Goal: Information Seeking & Learning: Learn about a topic

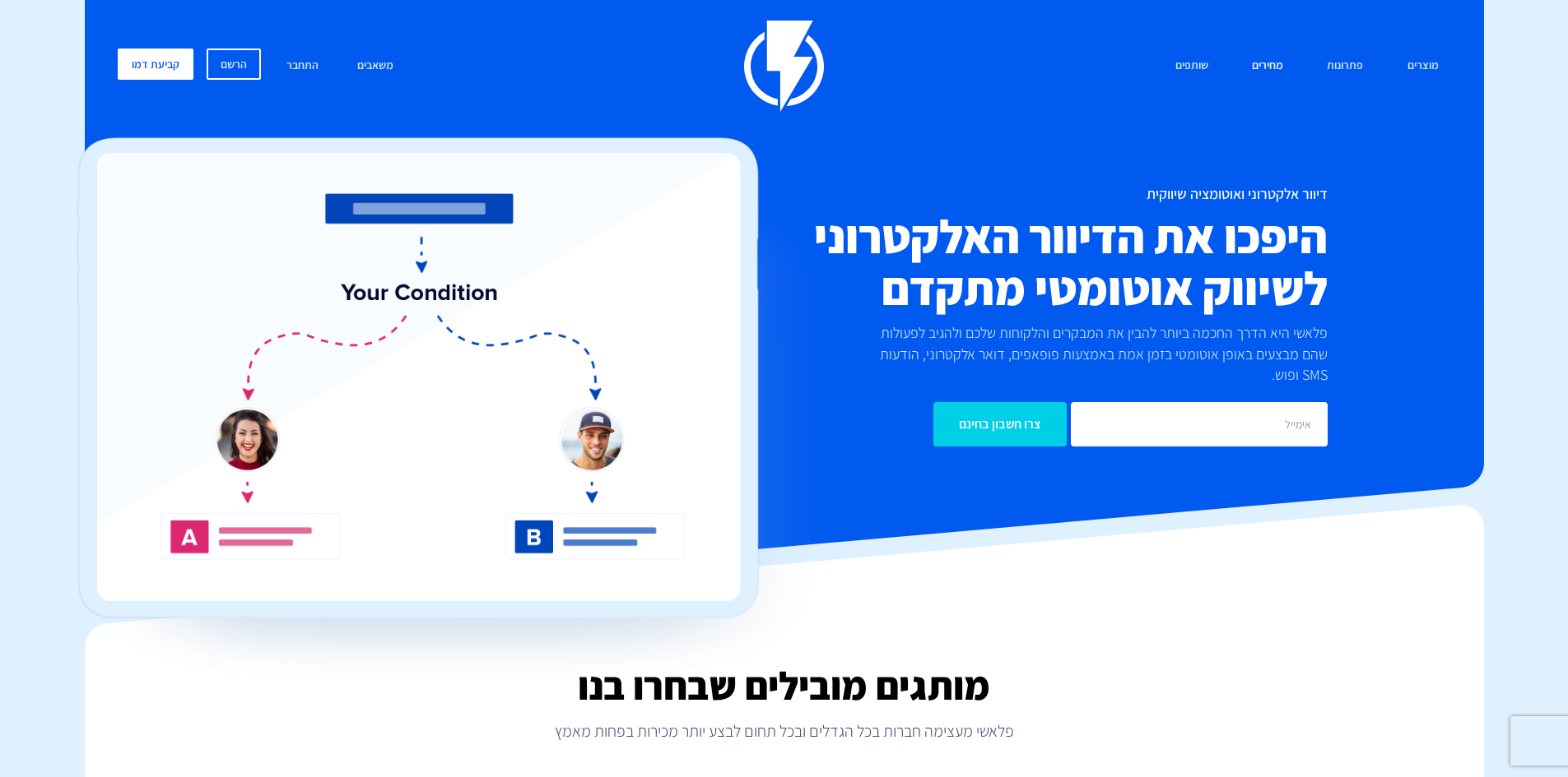
click at [1278, 67] on link "מחירים" at bounding box center [1267, 65] width 56 height 36
click at [144, 65] on link "קביעת דמו" at bounding box center [155, 64] width 76 height 31
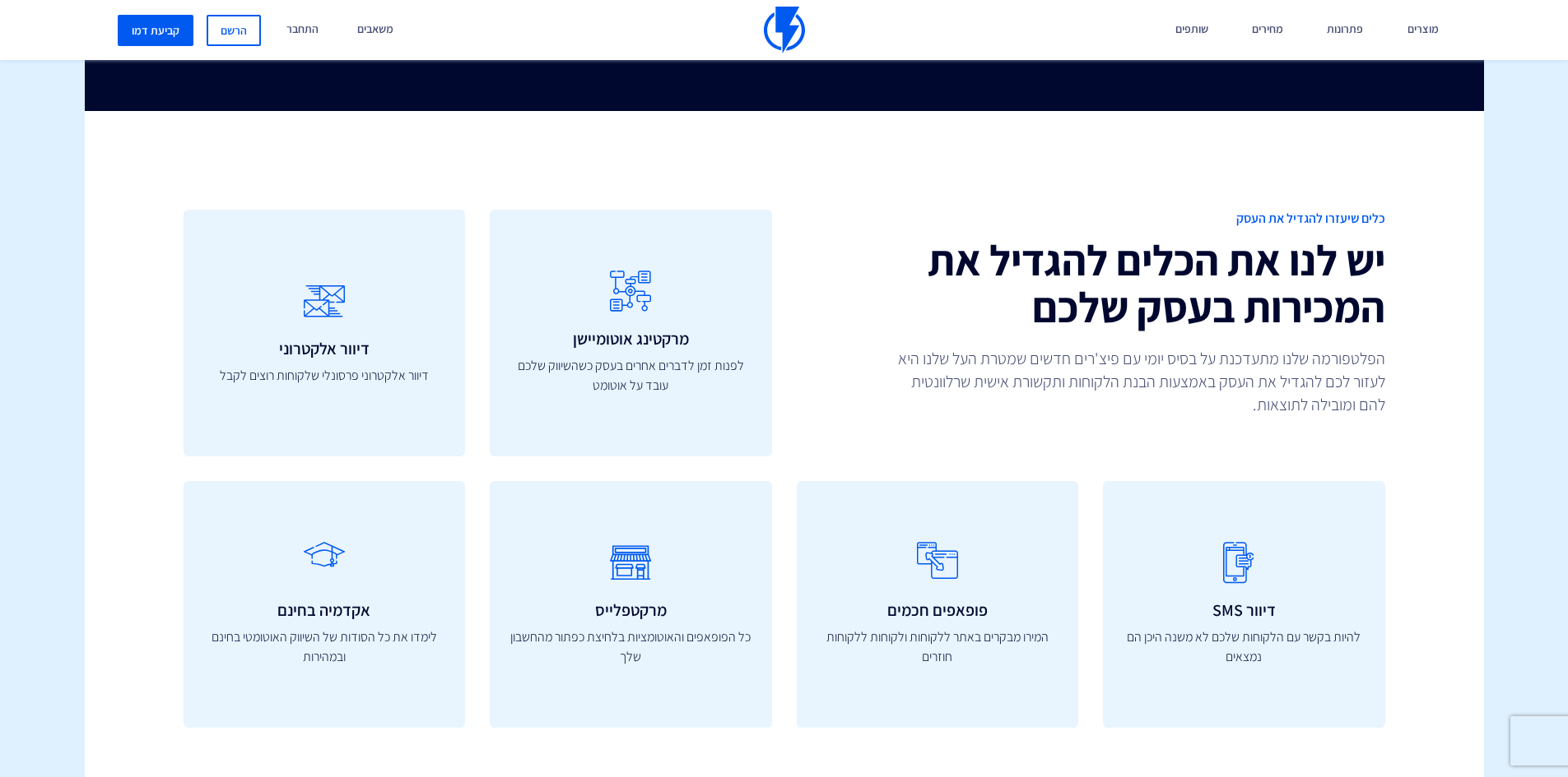
scroll to position [5665, 0]
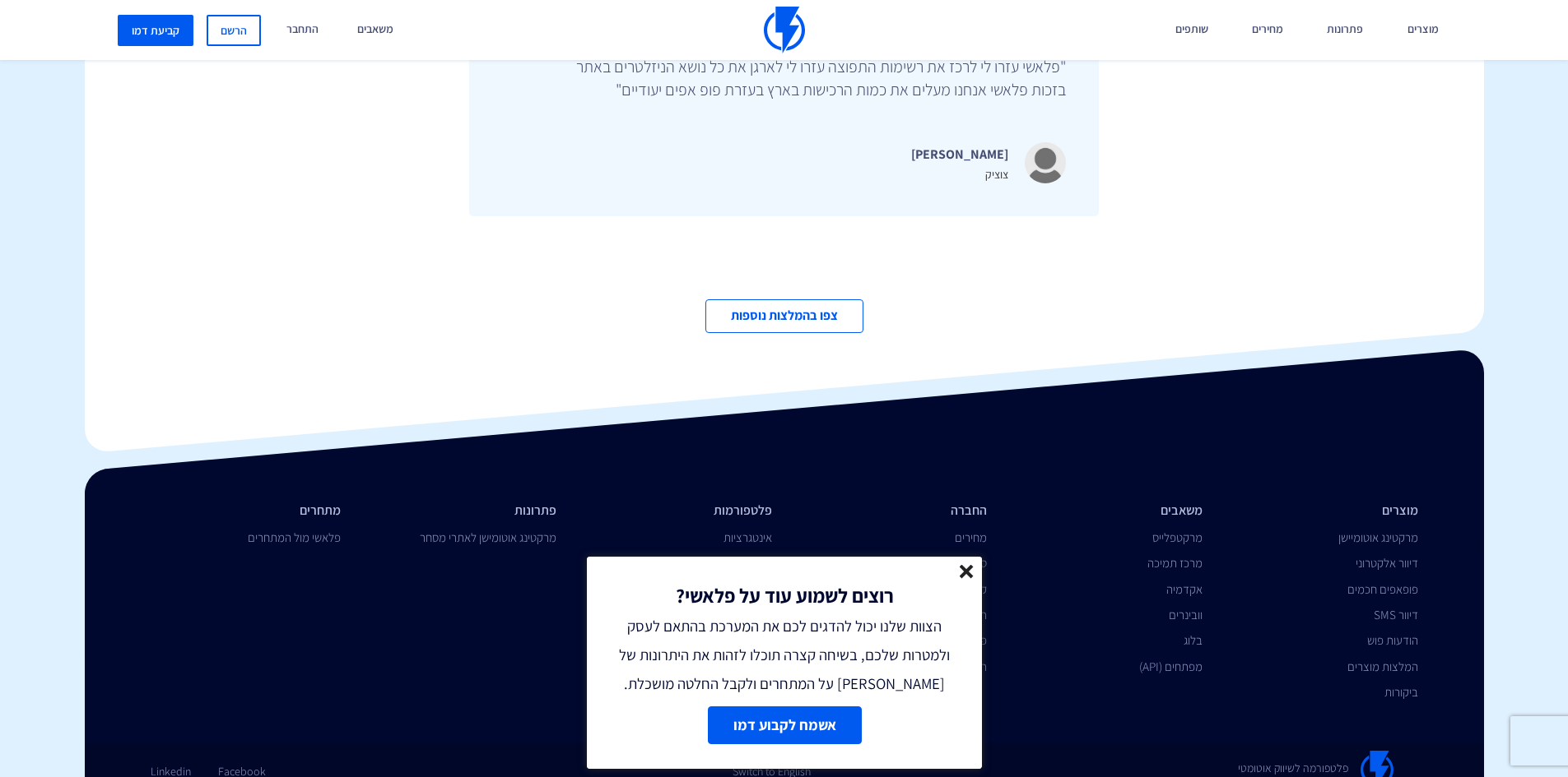
click at [959, 572] on icon at bounding box center [966, 572] width 14 height 14
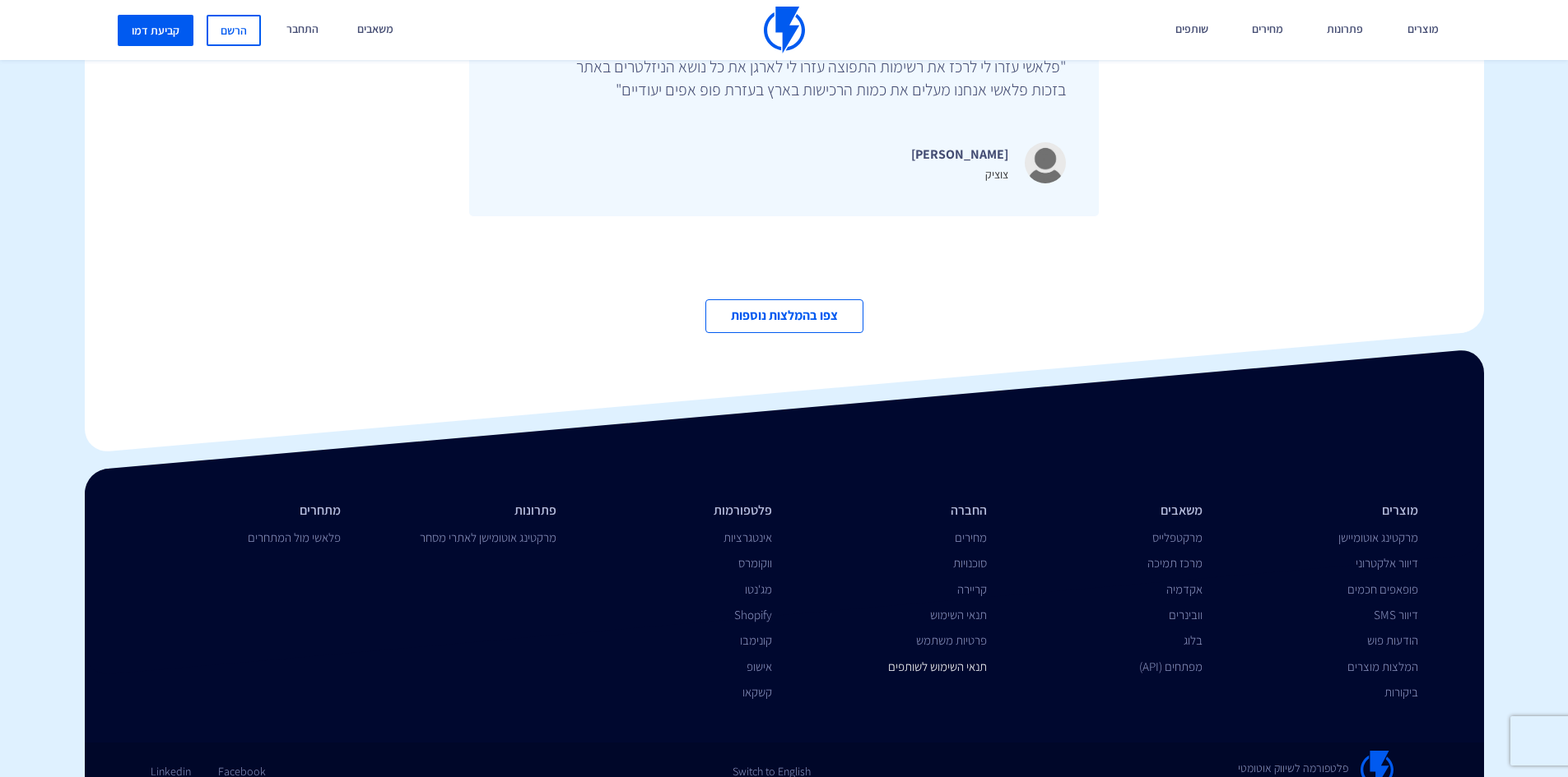
click at [979, 659] on link "תנאי השימוש לשותפים" at bounding box center [937, 666] width 99 height 15
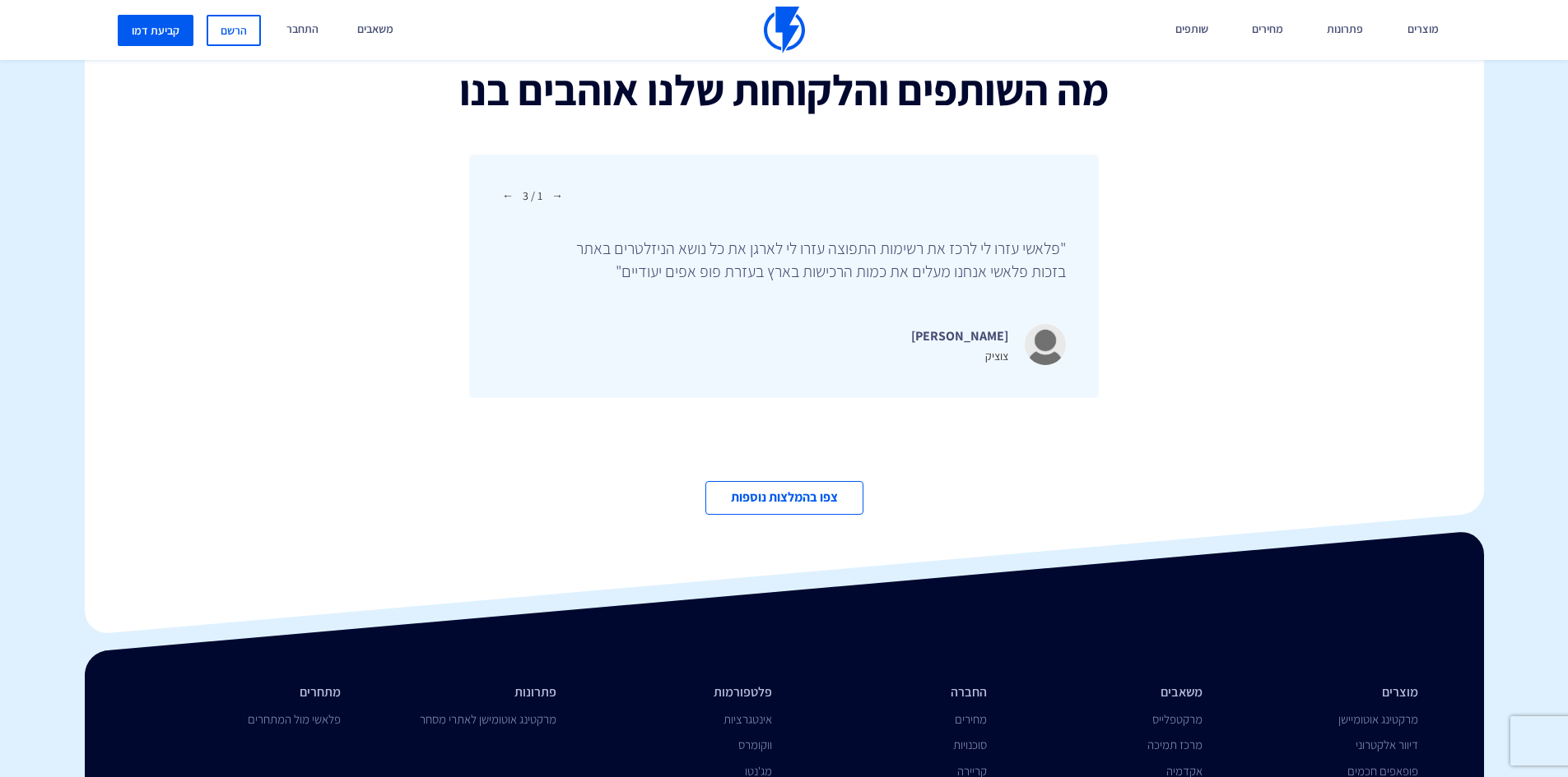
scroll to position [5336, 0]
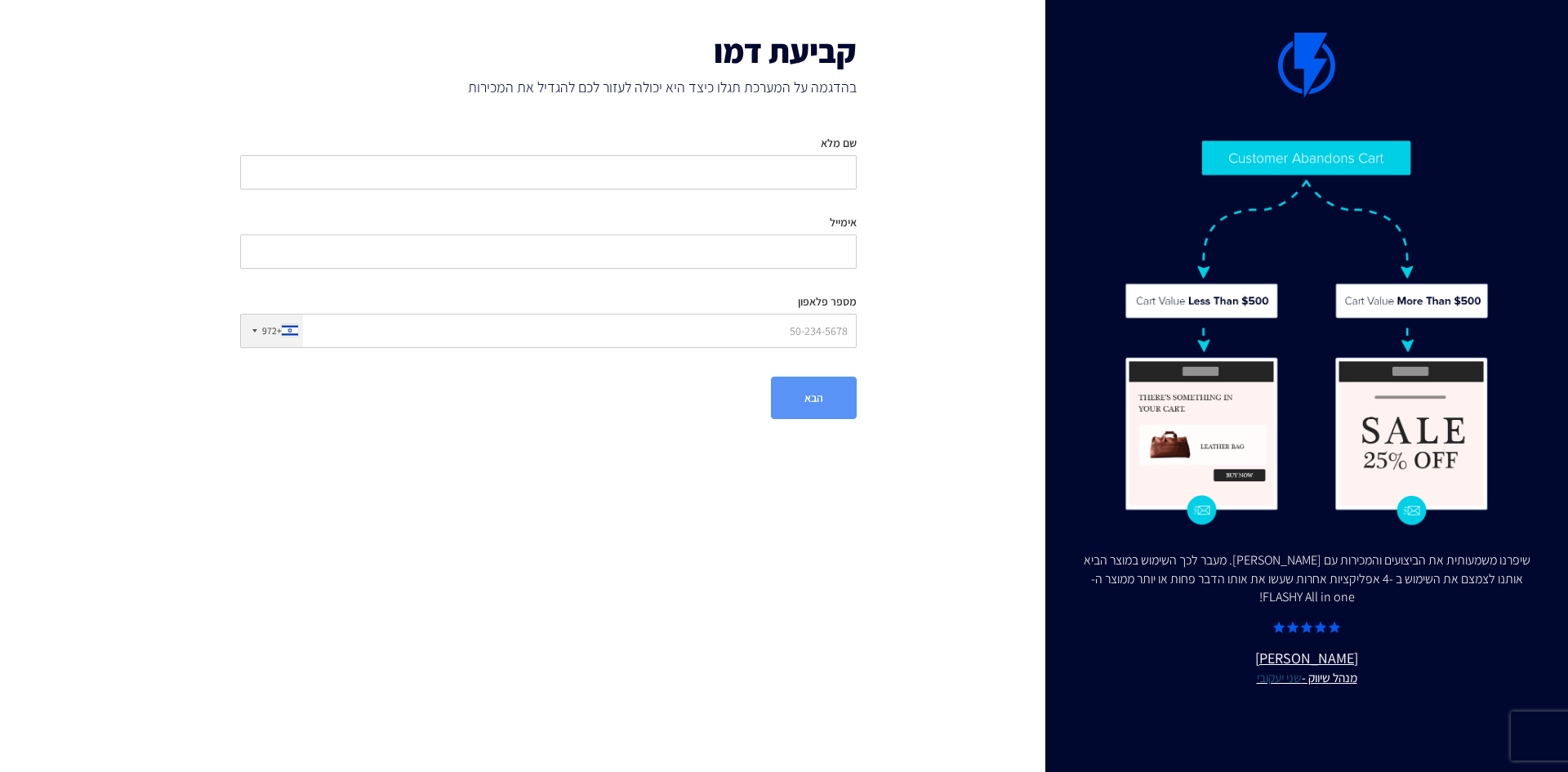
click at [1280, 681] on link "שני יעקובי" at bounding box center [1279, 677] width 45 height 16
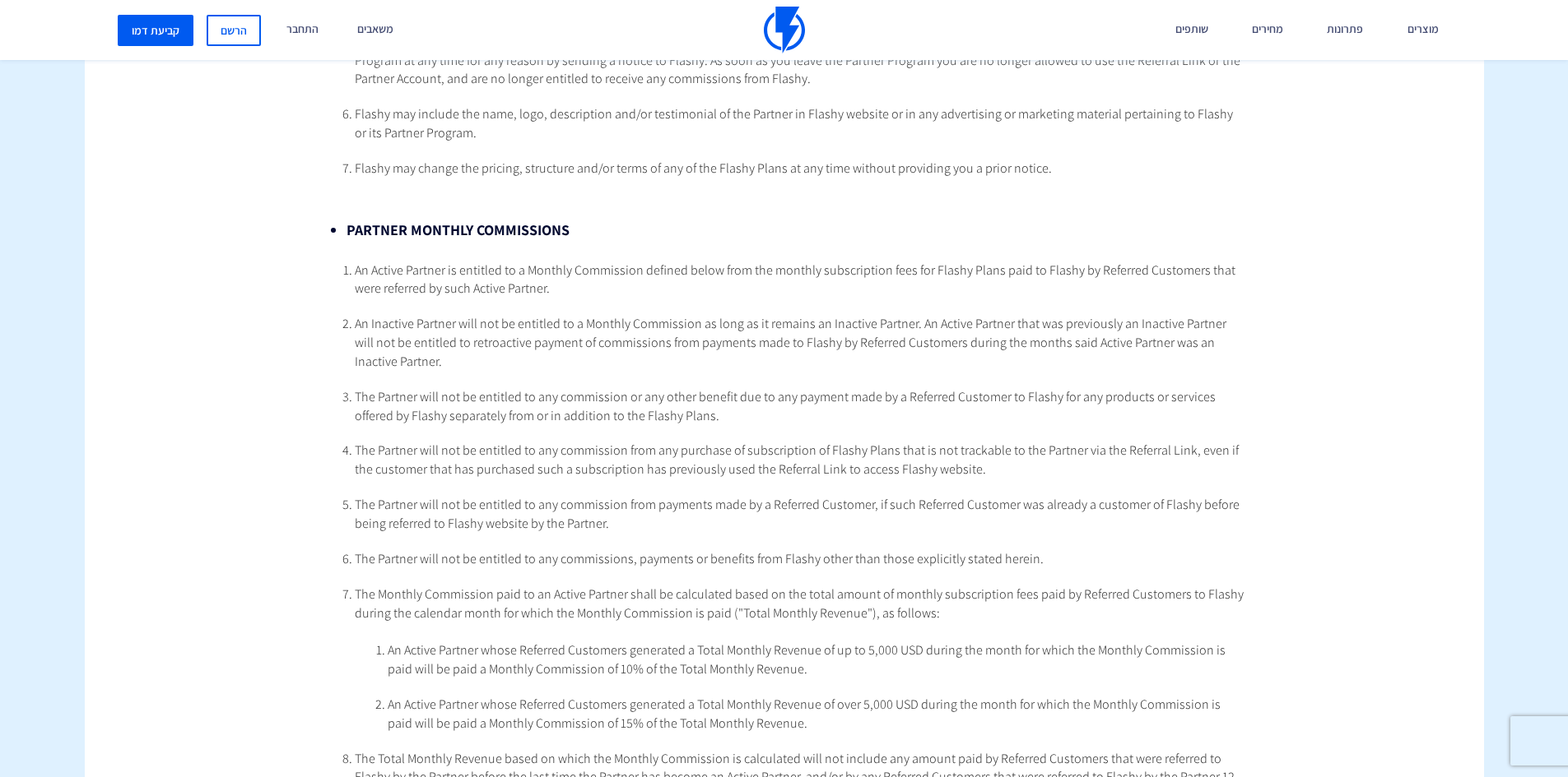
scroll to position [1398, 0]
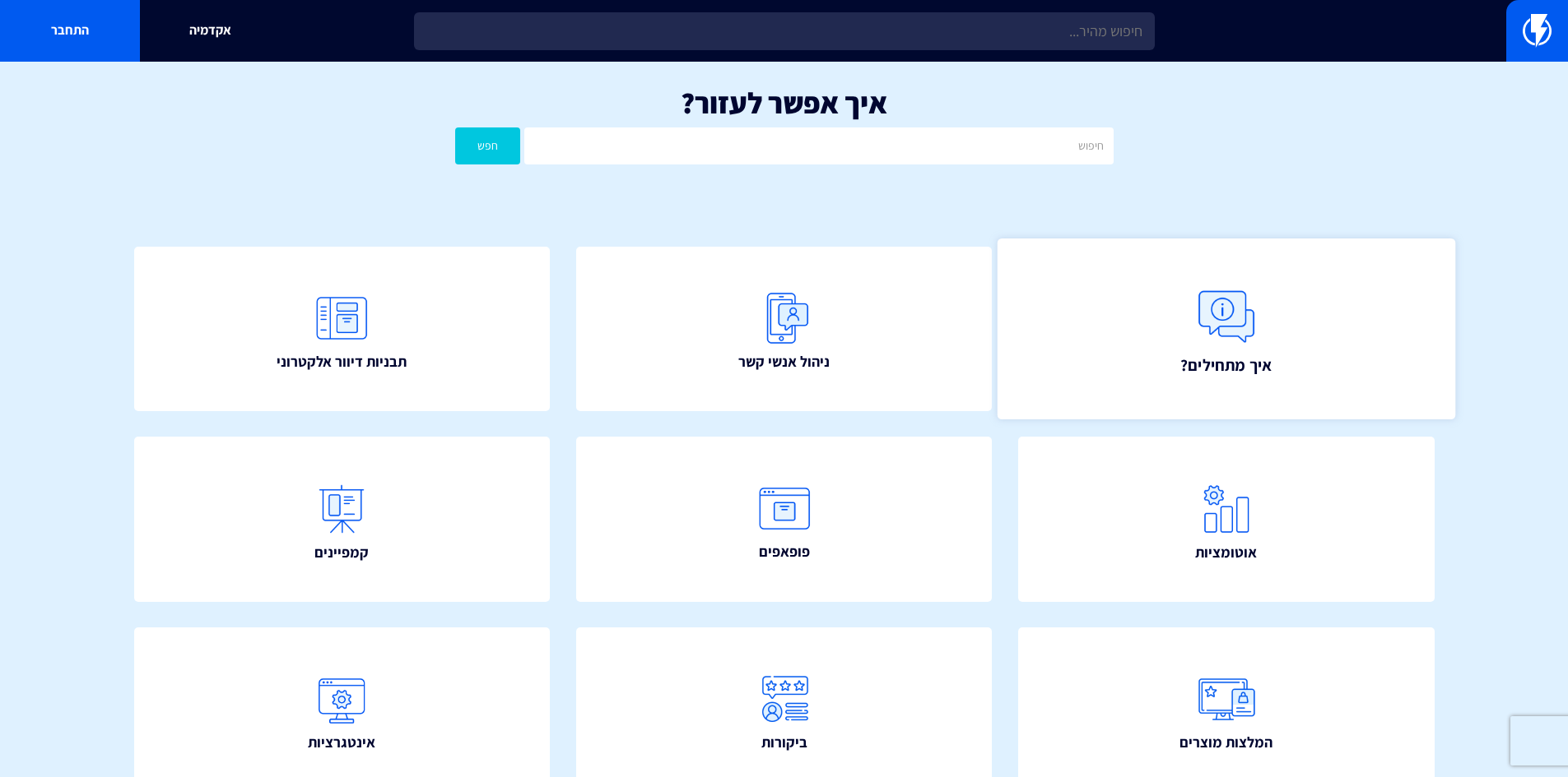
click at [1162, 334] on link "איך מתחילים?" at bounding box center [1225, 329] width 457 height 181
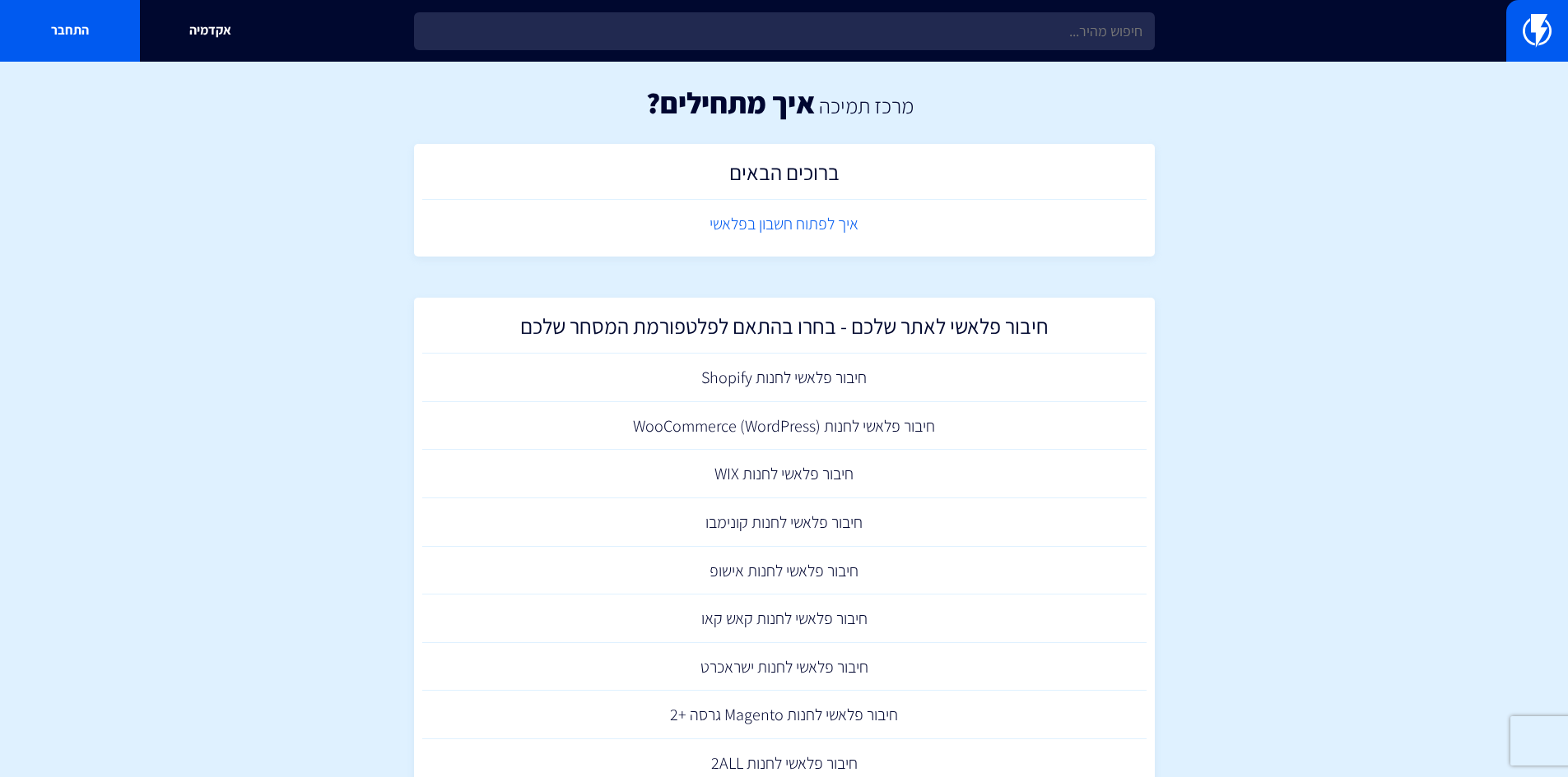
click at [805, 224] on link "איך לפתוח חשבון בפלאשי" at bounding box center [784, 224] width 724 height 48
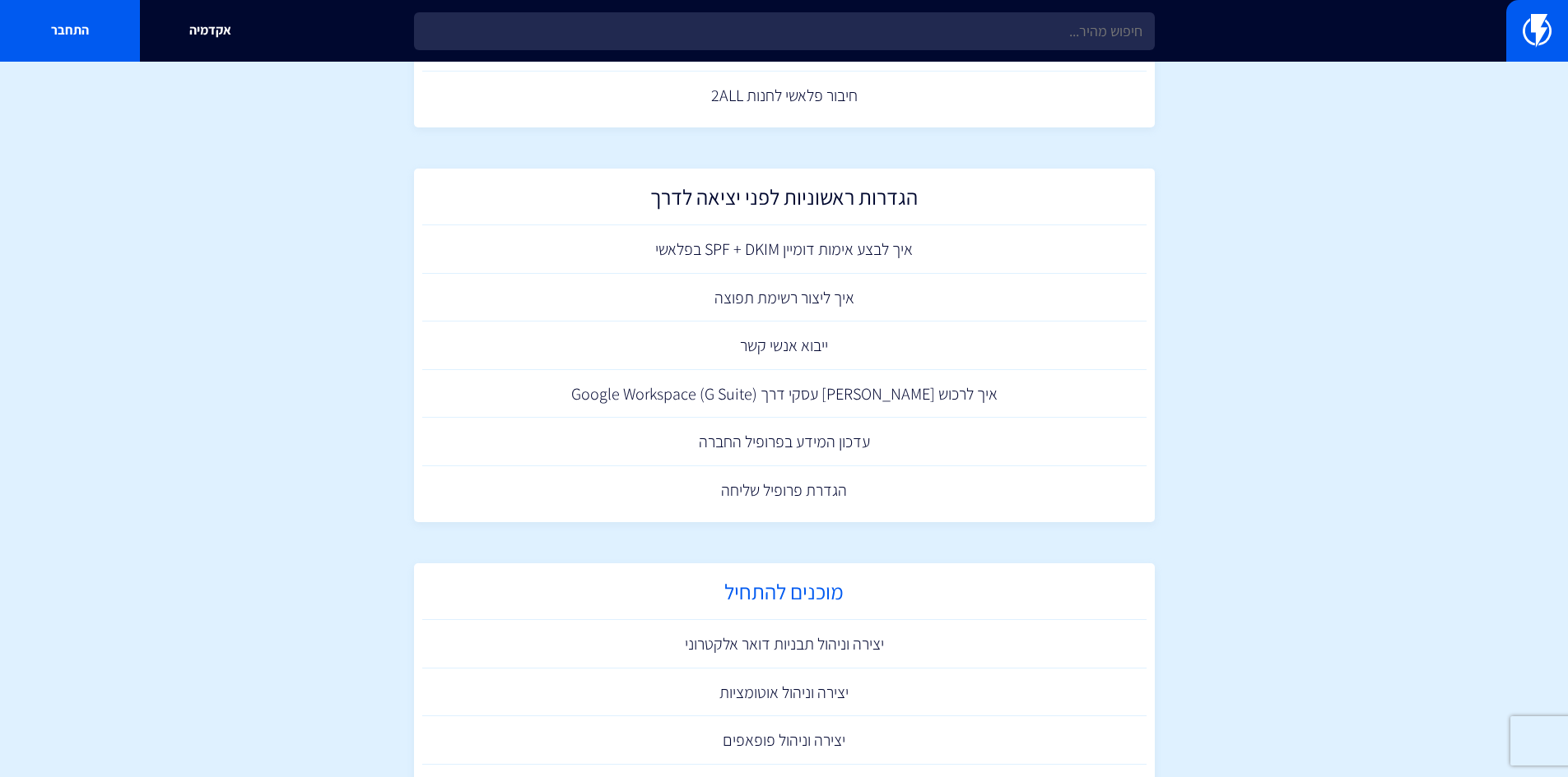
scroll to position [801, 0]
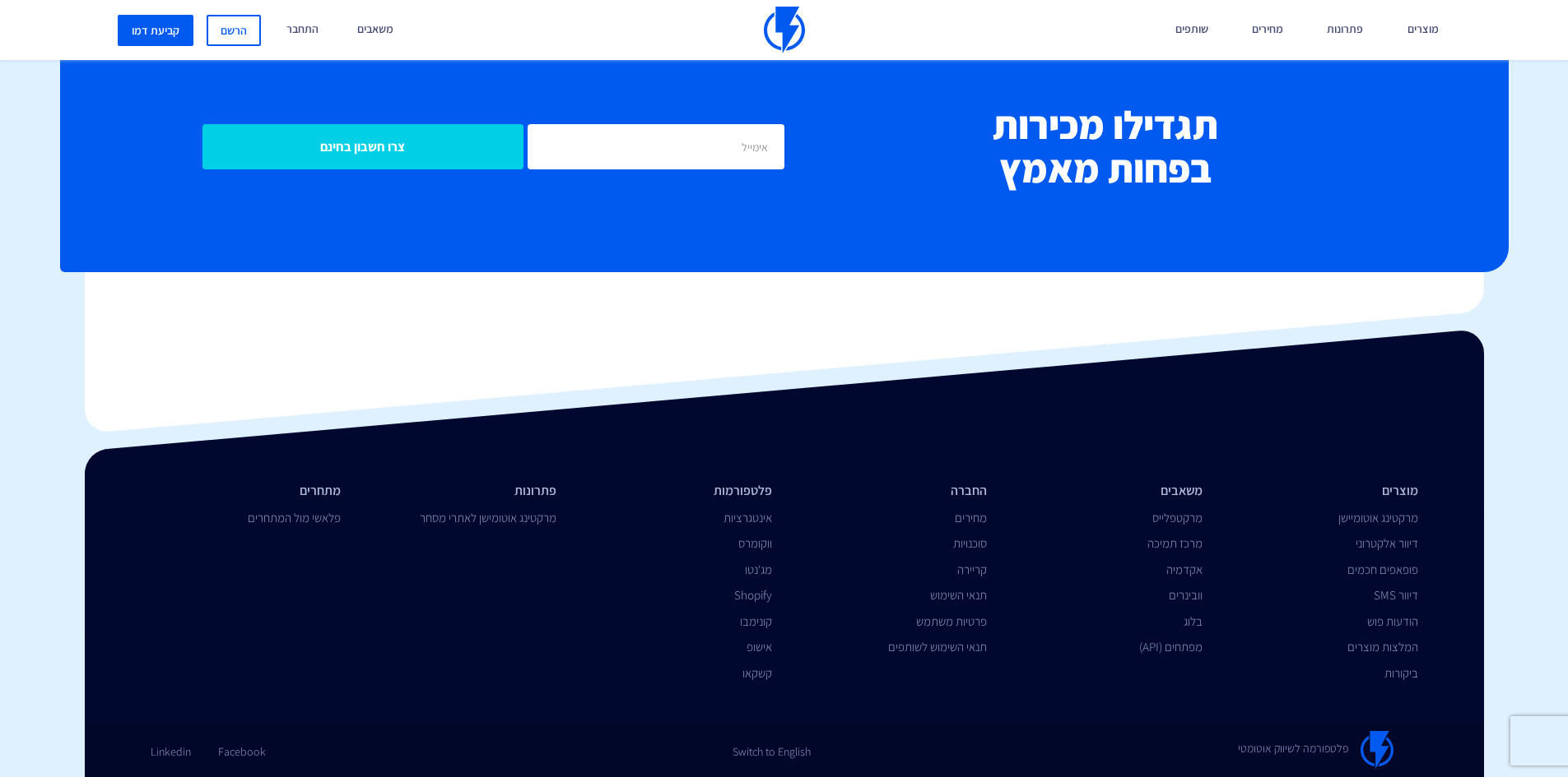
scroll to position [6891, 0]
click at [981, 567] on link "קריירה" at bounding box center [972, 570] width 30 height 15
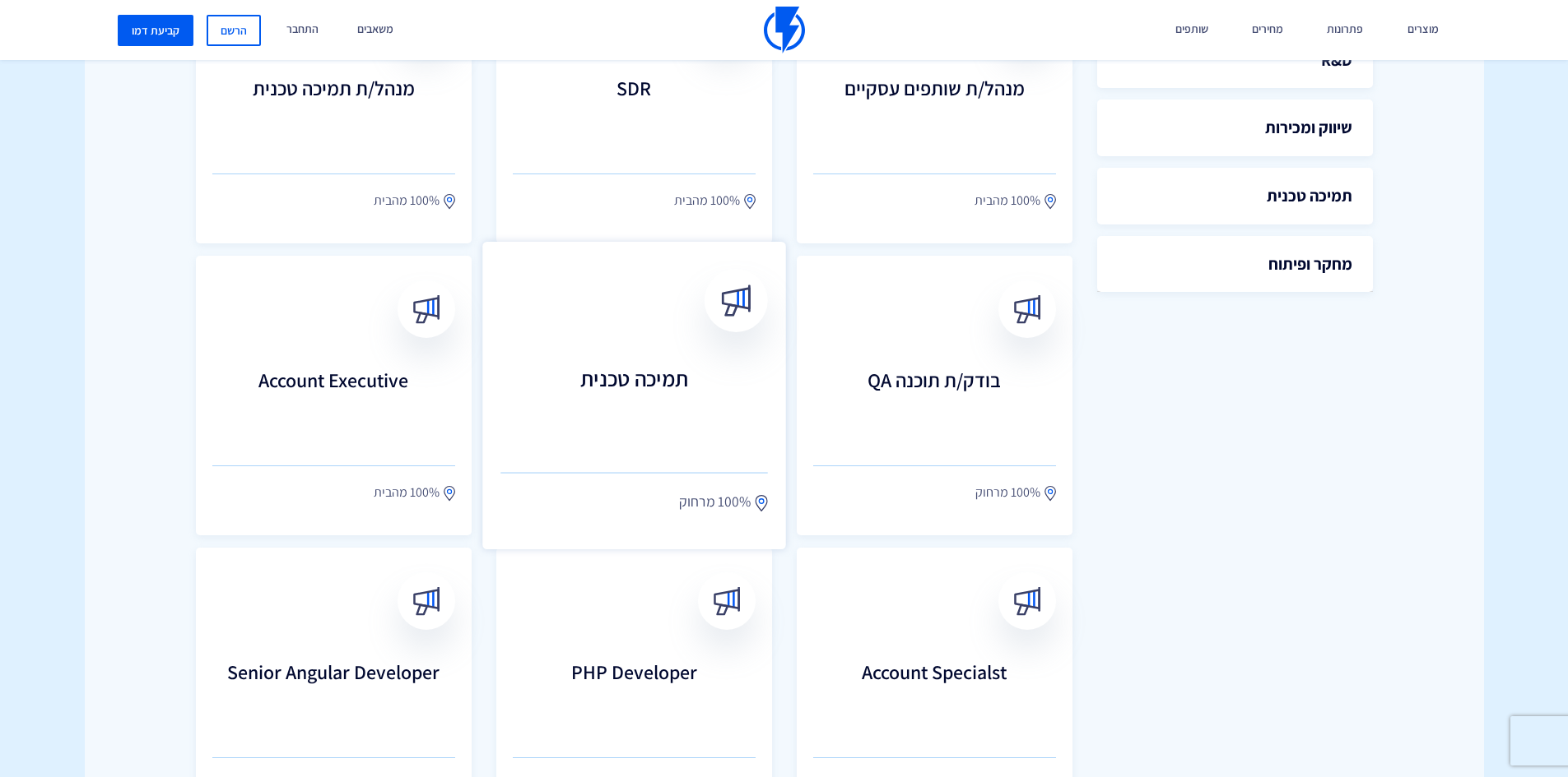
scroll to position [576, 0]
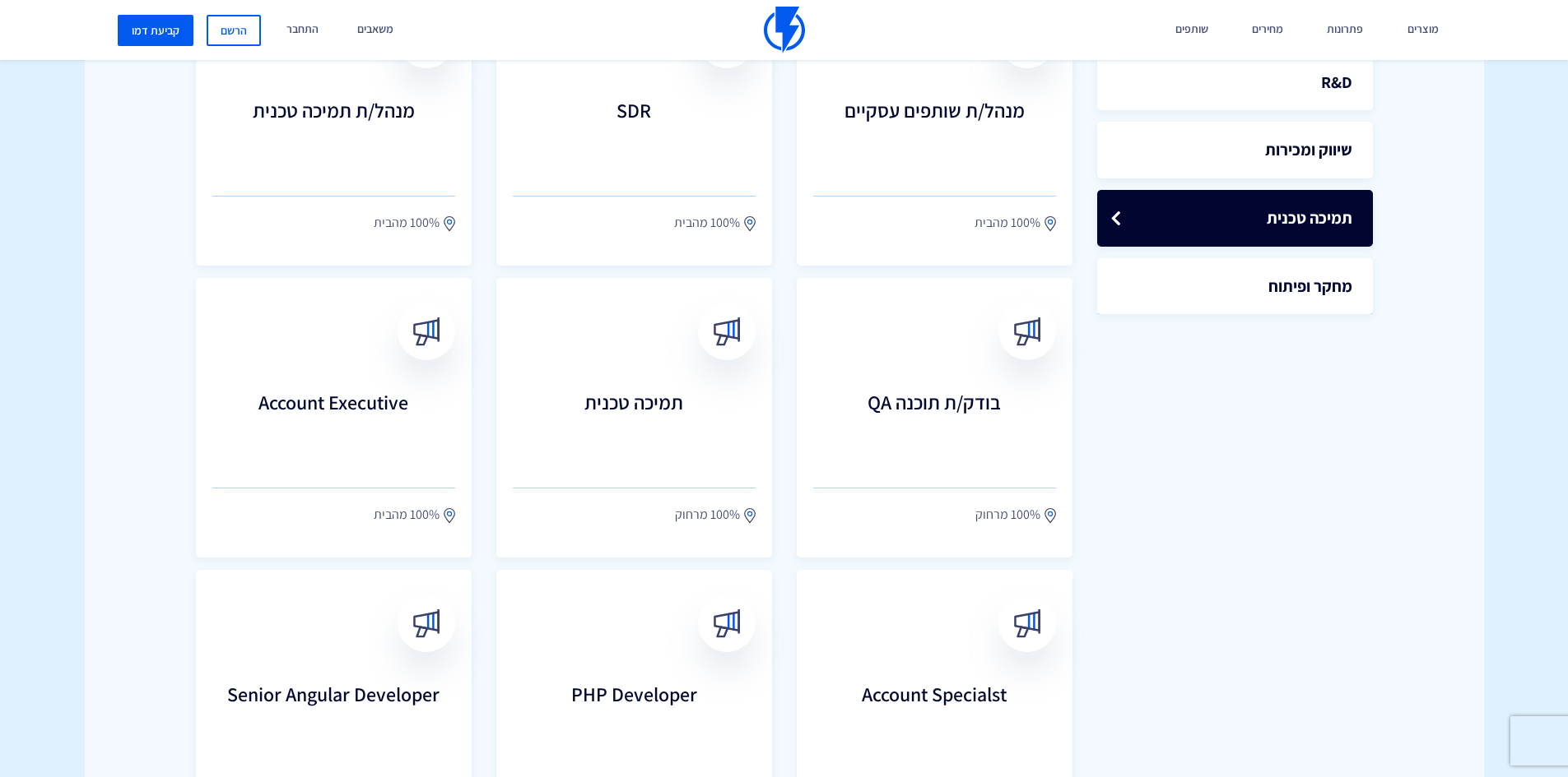
click at [1246, 246] on link "תמיכה טכנית" at bounding box center [1235, 218] width 275 height 57
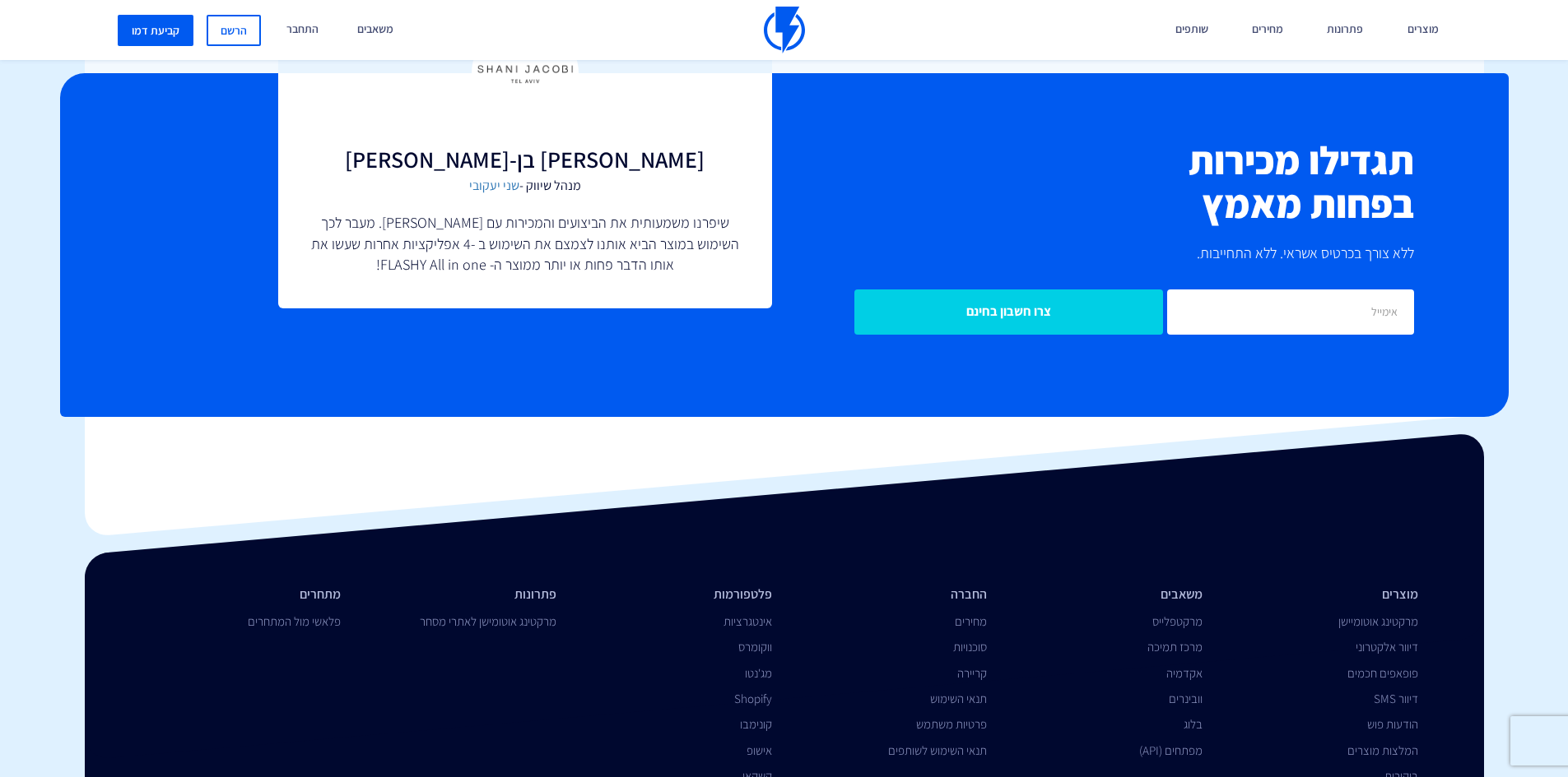
scroll to position [1060, 0]
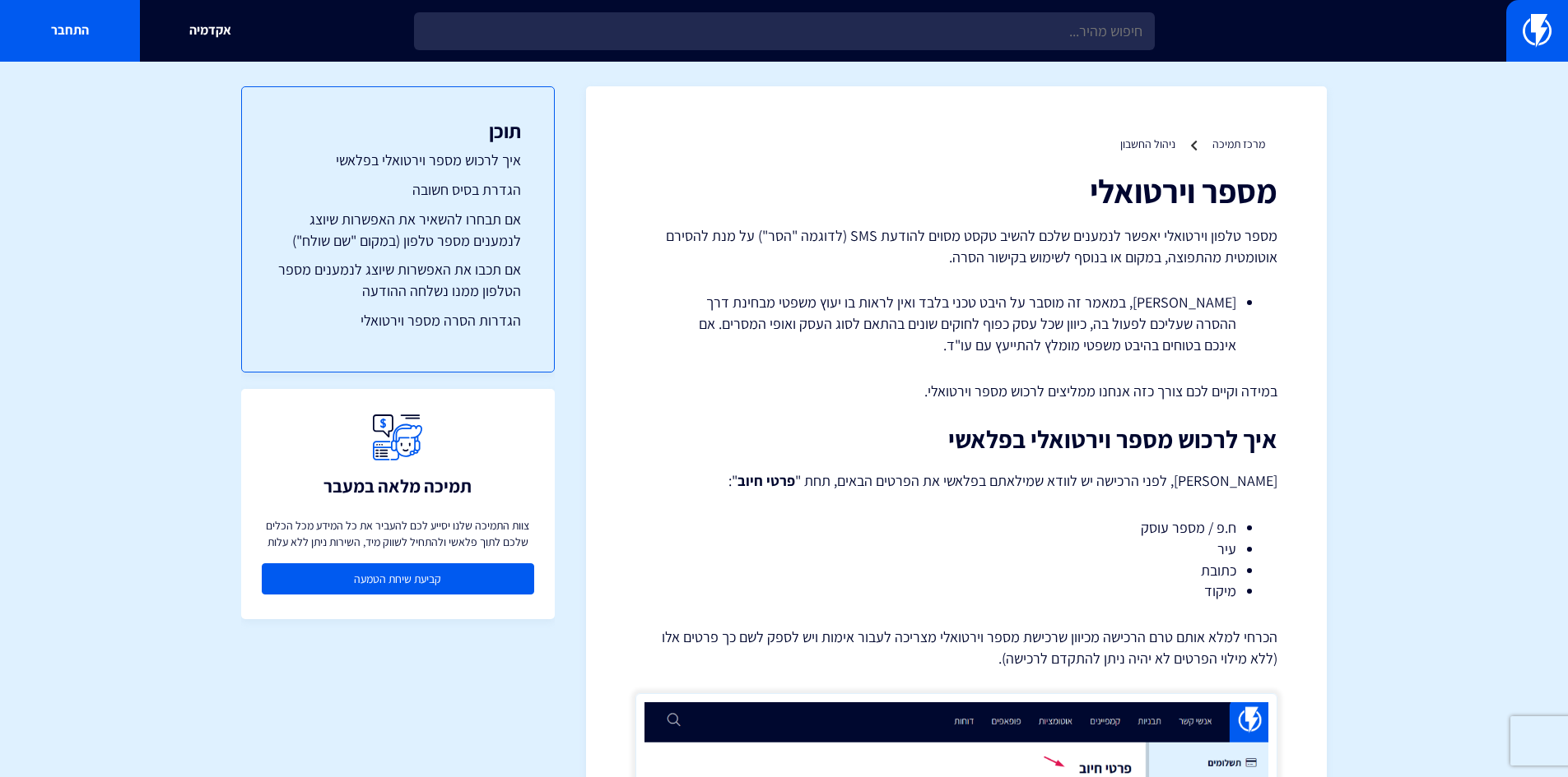
click at [500, 570] on link "קביעת שיחת הטמעה" at bounding box center [398, 579] width 273 height 31
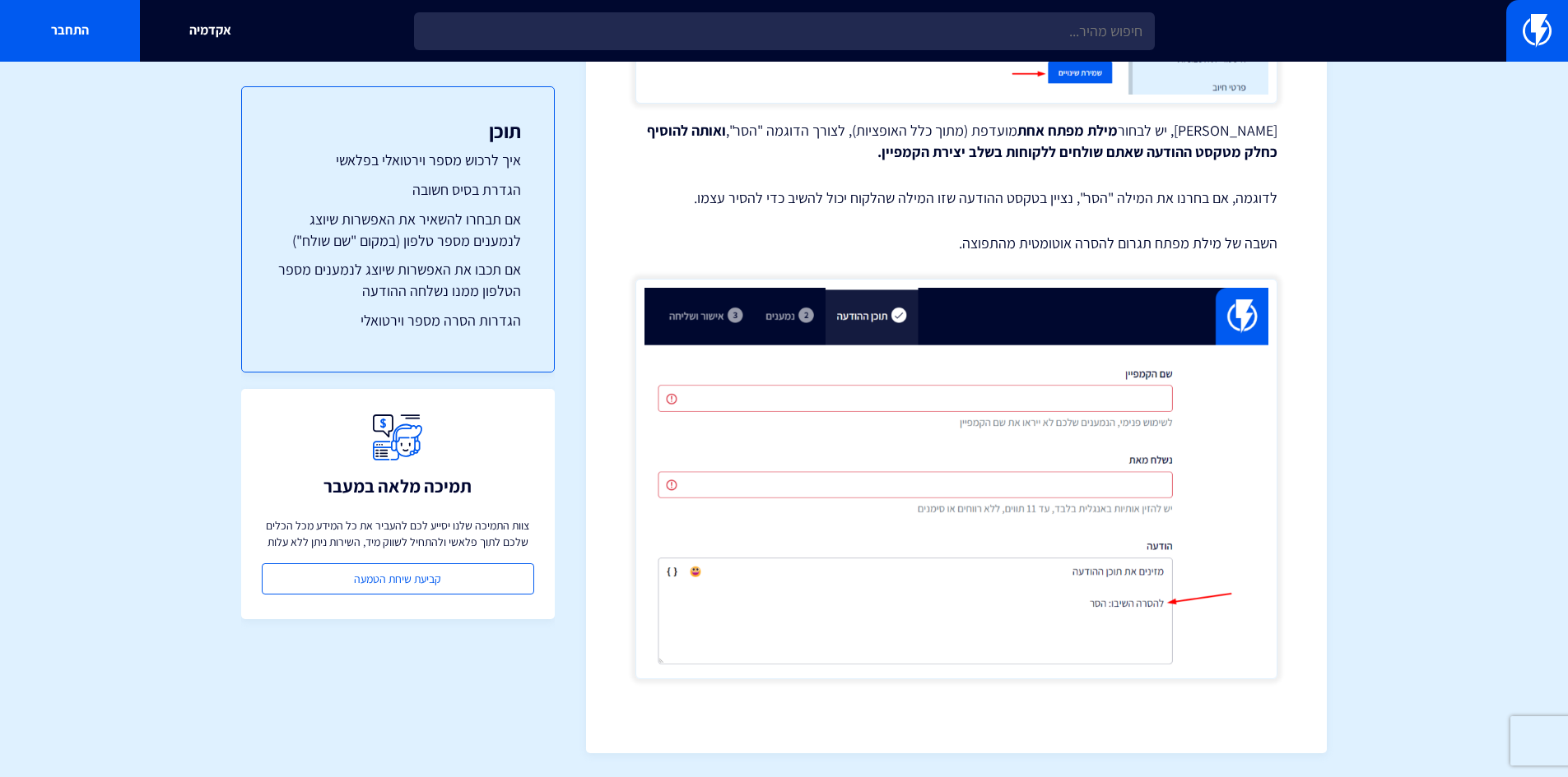
scroll to position [4465, 0]
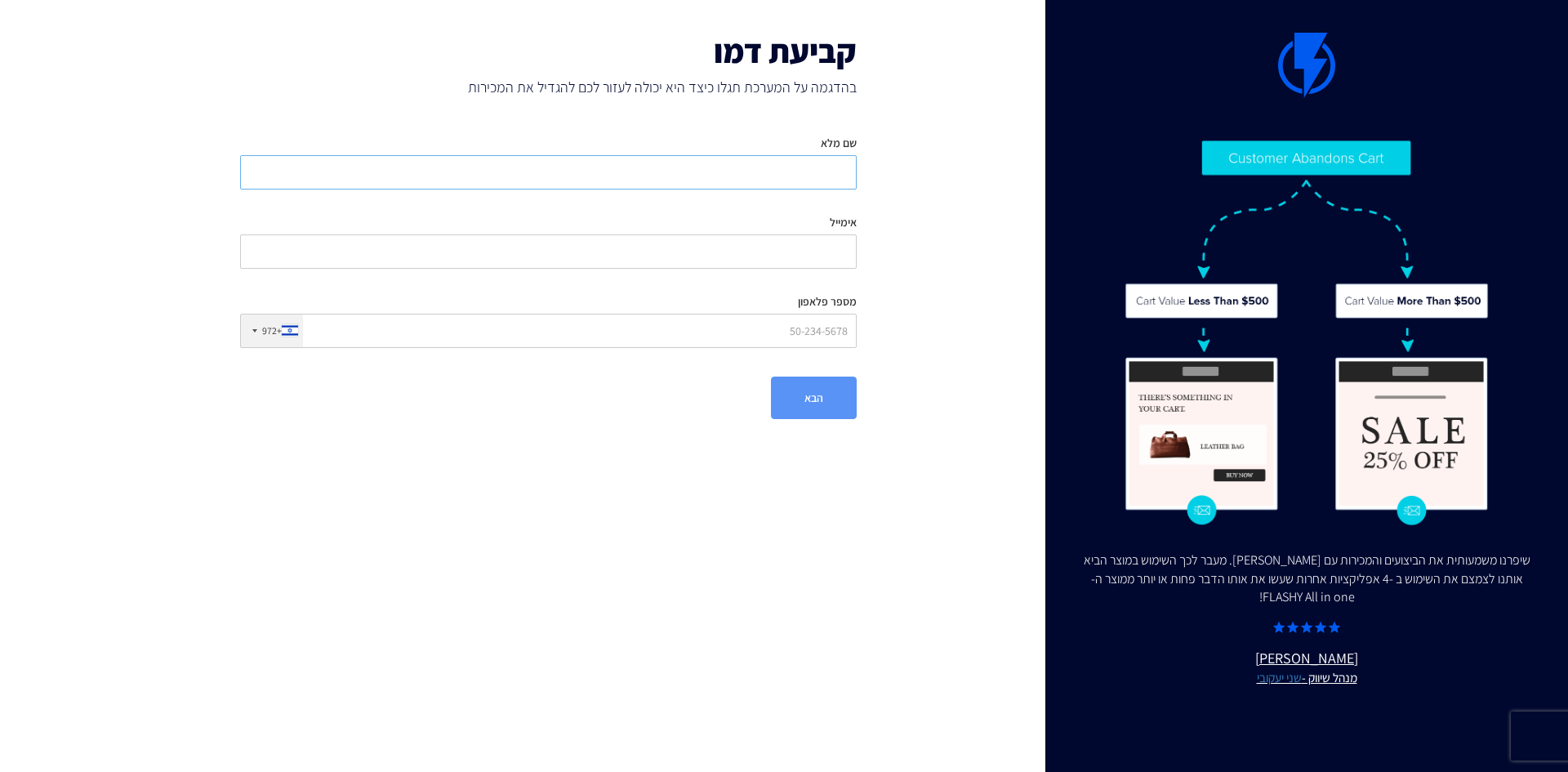
click at [763, 172] on input "שם מלא" at bounding box center [548, 172] width 617 height 34
